Goal: Transaction & Acquisition: Purchase product/service

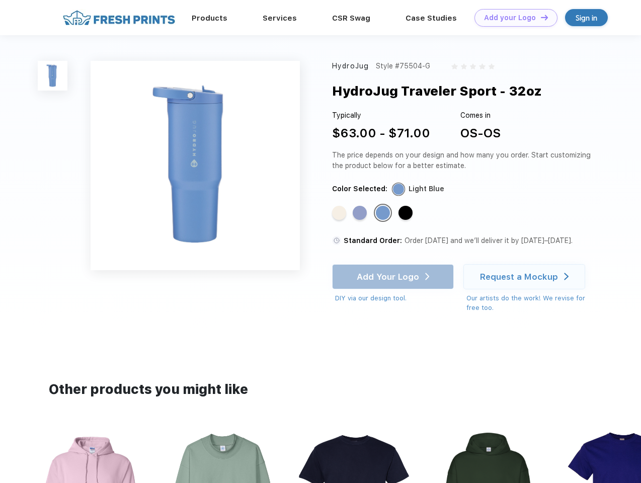
click at [512, 18] on link "Add your Logo Design Tool" at bounding box center [516, 18] width 83 height 18
click at [0, 0] on div "Design Tool" at bounding box center [0, 0] width 0 height 0
click at [540, 17] on link "Add your Logo Design Tool" at bounding box center [516, 18] width 83 height 18
click at [53, 76] on img at bounding box center [53, 76] width 30 height 30
click at [340, 213] on div "Standard Color" at bounding box center [339, 213] width 14 height 14
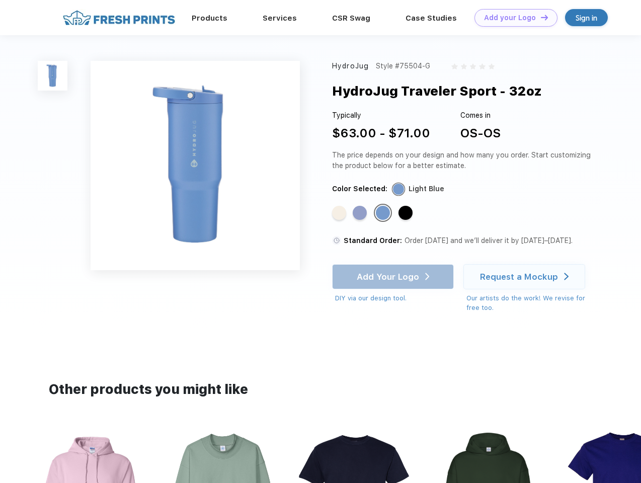
click at [361, 213] on div "Standard Color" at bounding box center [360, 213] width 14 height 14
click at [384, 213] on div "Standard Color" at bounding box center [383, 213] width 14 height 14
click at [407, 213] on div "Standard Color" at bounding box center [406, 213] width 14 height 14
click at [394, 277] on div "Add Your Logo DIY via our design tool. Ah shoot! This product isn't up in our d…" at bounding box center [393, 283] width 122 height 39
click at [526, 277] on div "Request a Mockup" at bounding box center [519, 277] width 78 height 10
